Goal: Information Seeking & Learning: Learn about a topic

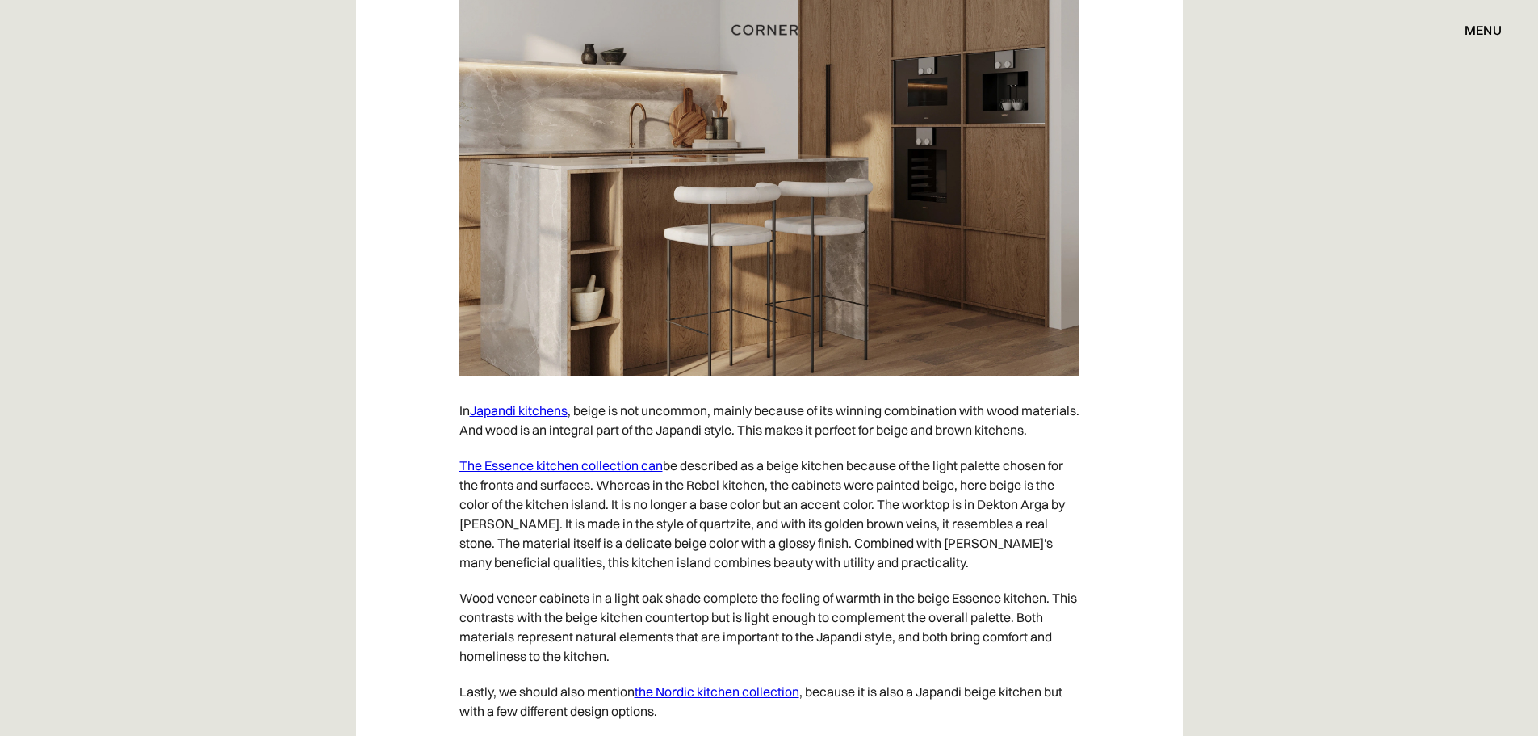
scroll to position [4279, 0]
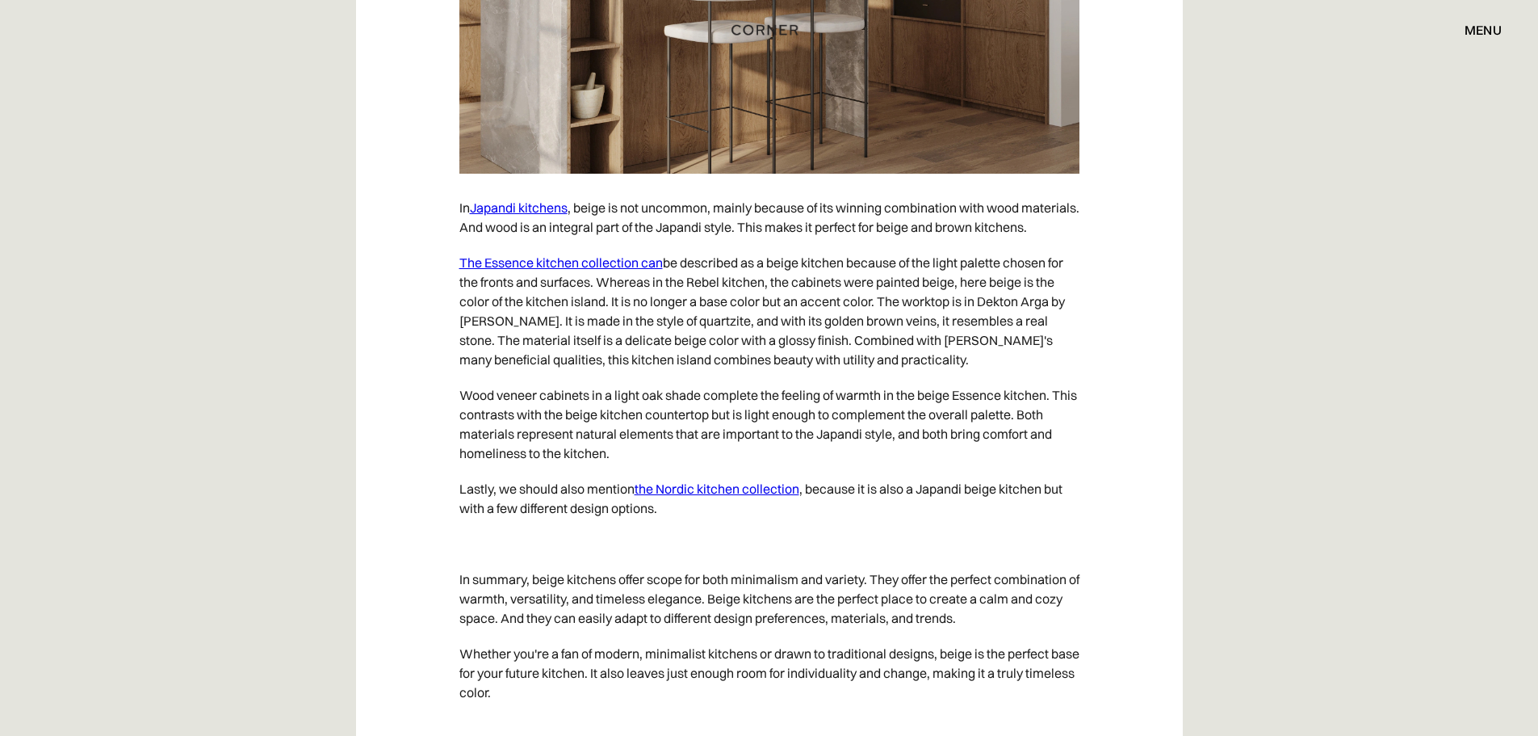
click at [733, 497] on link "the Nordic kitchen collection" at bounding box center [717, 488] width 165 height 16
click at [530, 270] on link "The Essence kitchen collection can" at bounding box center [560, 262] width 203 height 16
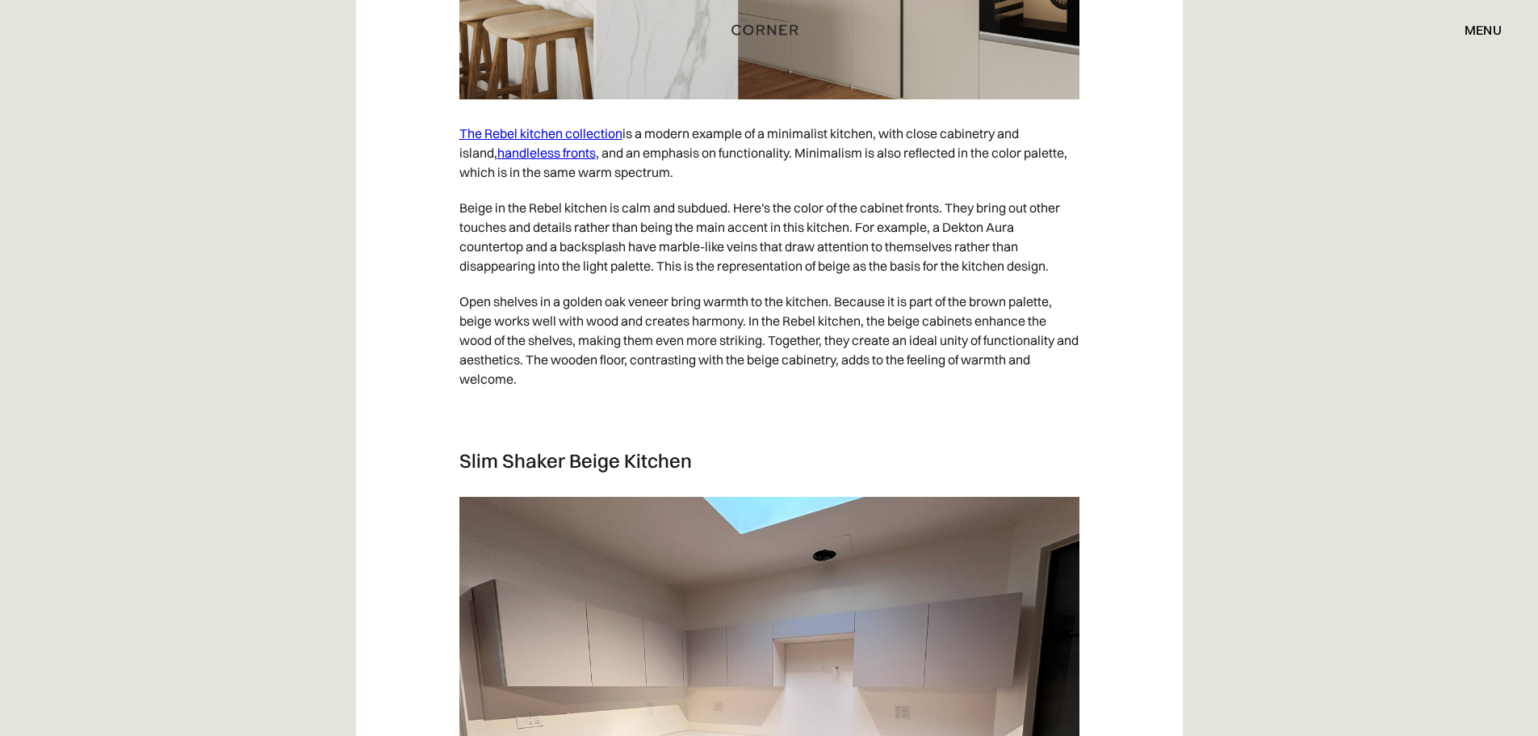
scroll to position [2180, 0]
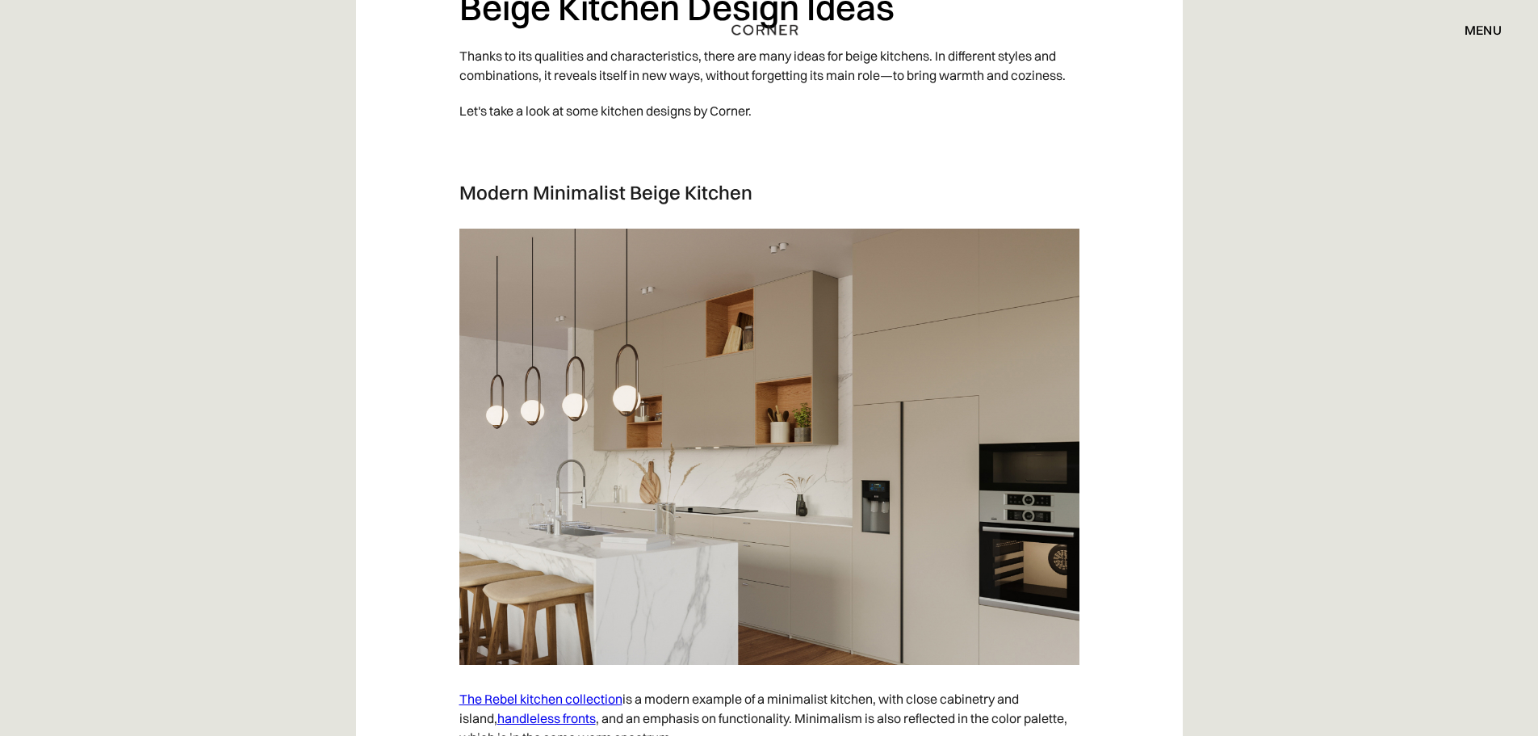
click at [583, 696] on link "The Rebel kitchen collection" at bounding box center [540, 698] width 163 height 16
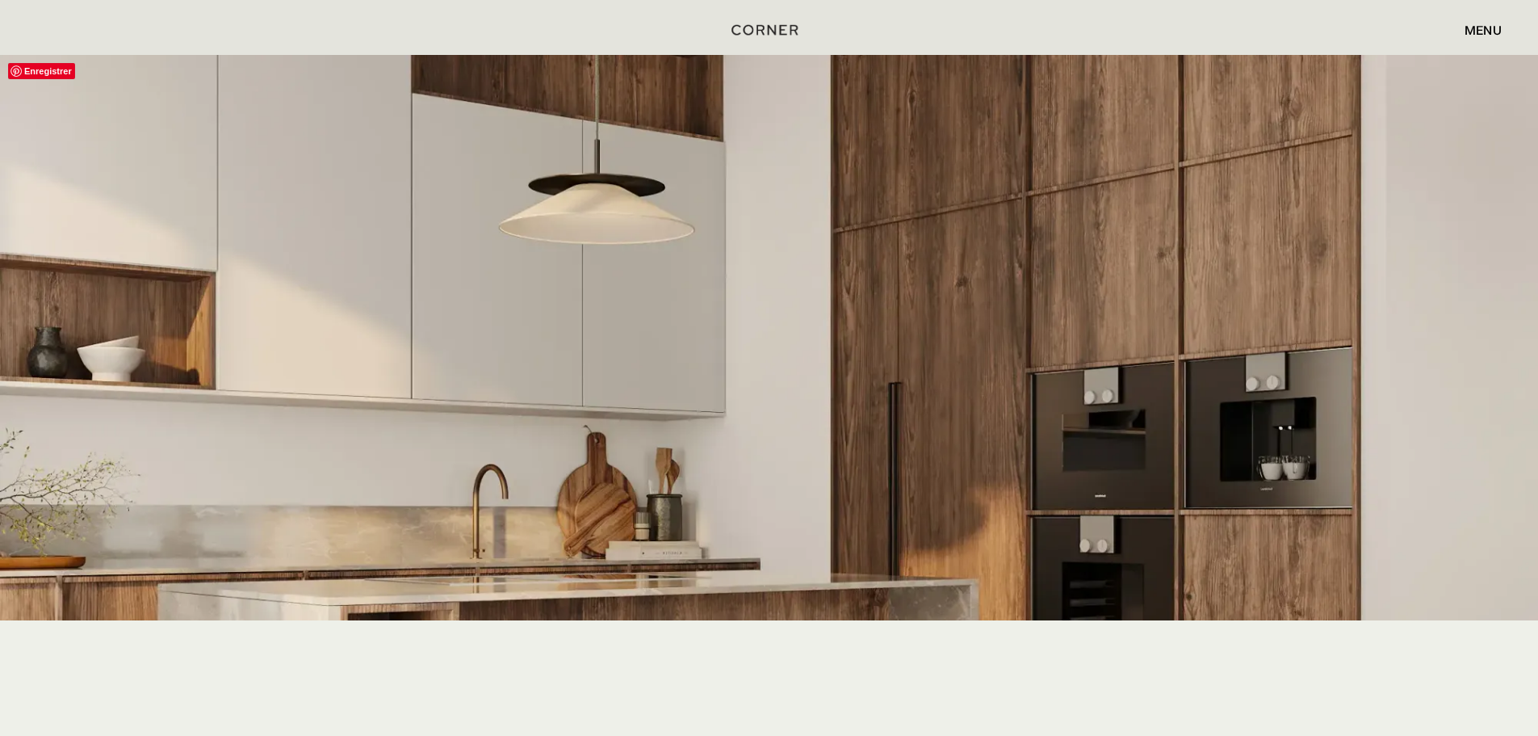
scroll to position [2826, 0]
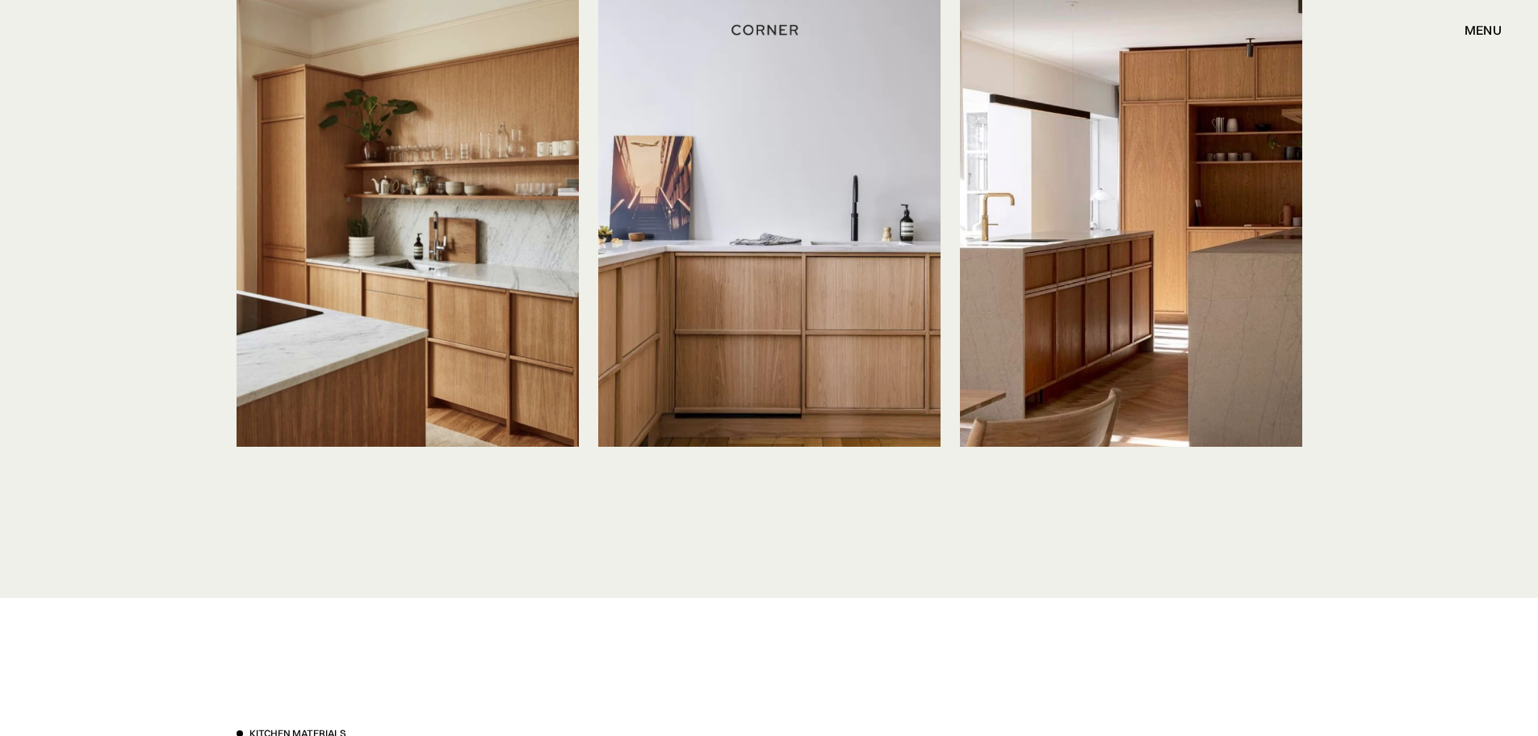
scroll to position [3876, 0]
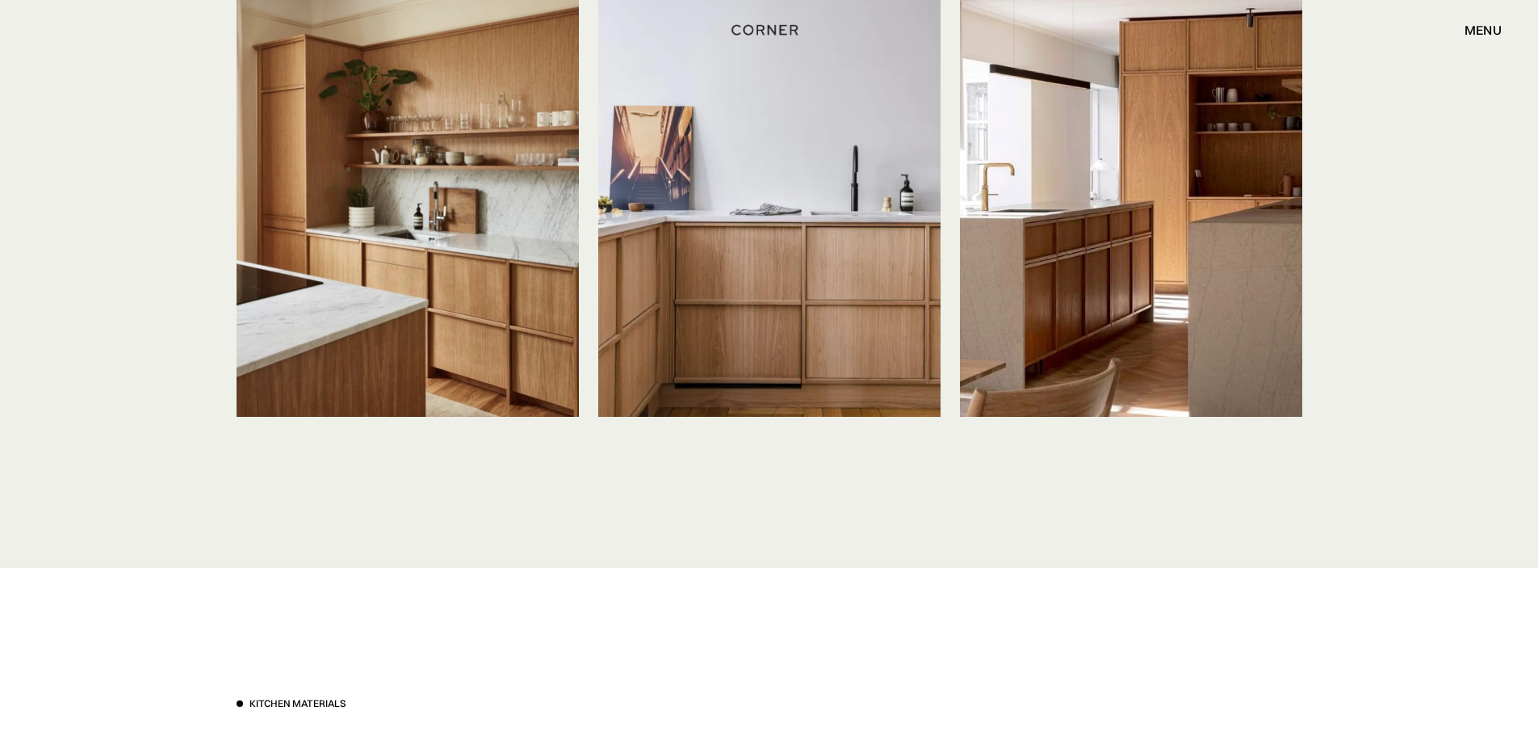
click at [1083, 220] on img at bounding box center [1131, 188] width 342 height 456
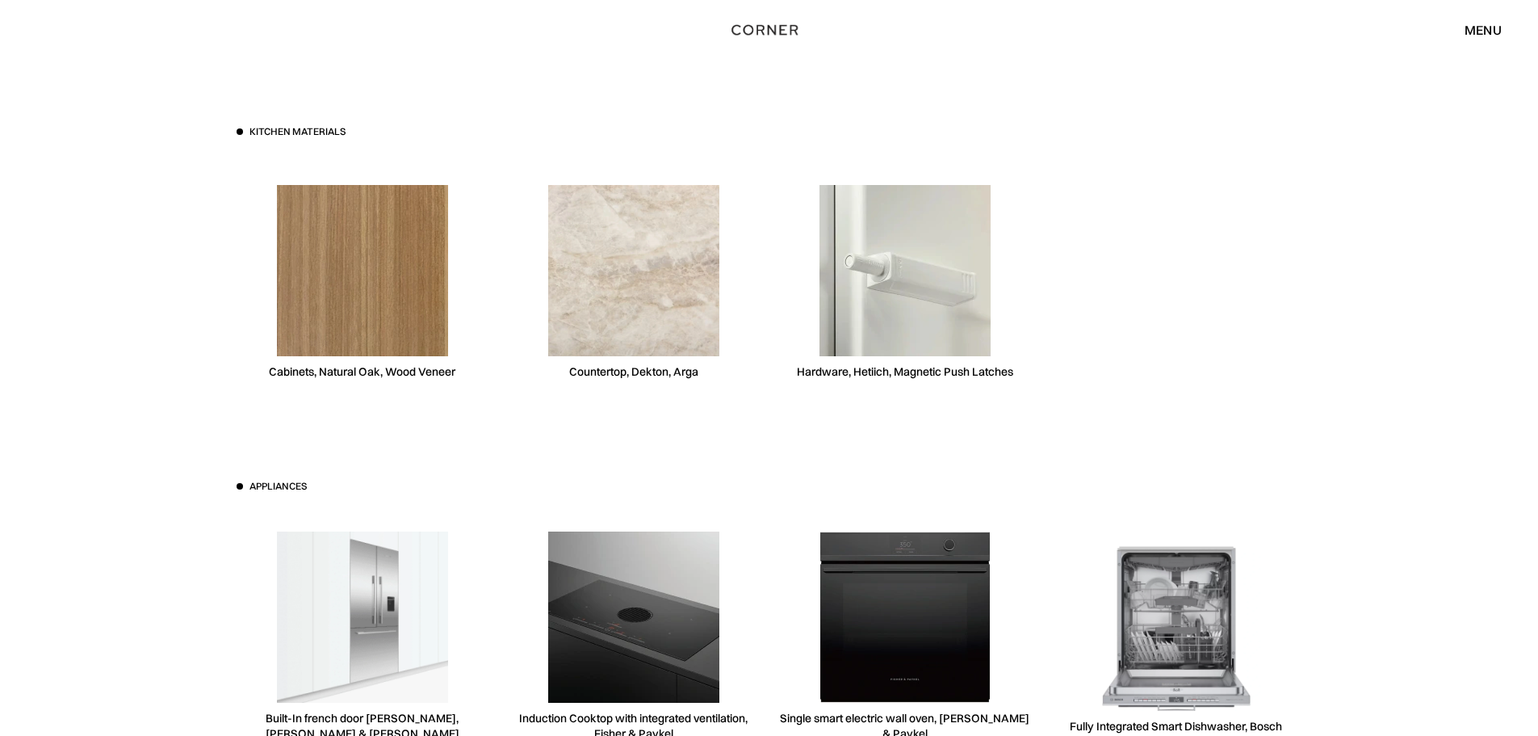
scroll to position [4683, 0]
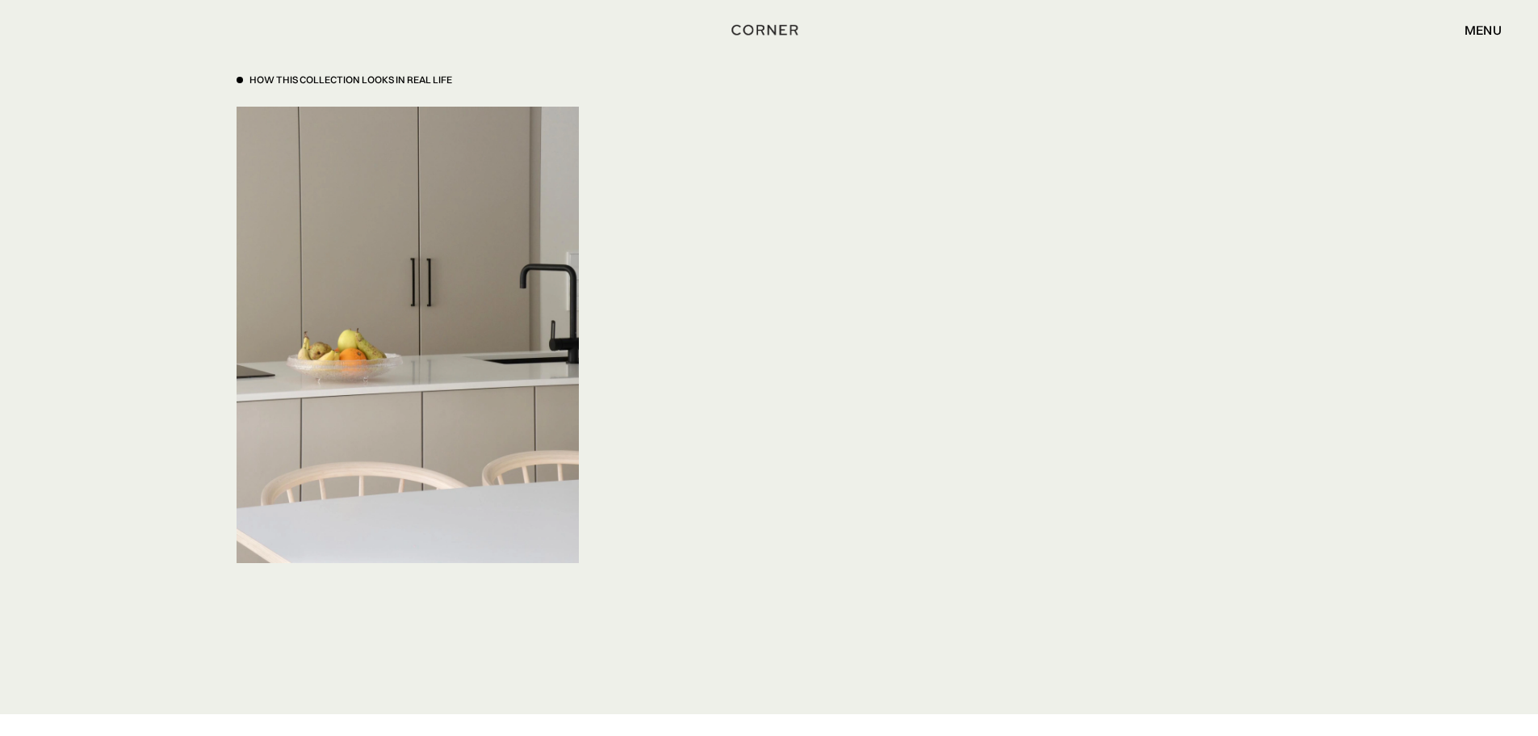
scroll to position [5490, 0]
